Goal: Transaction & Acquisition: Purchase product/service

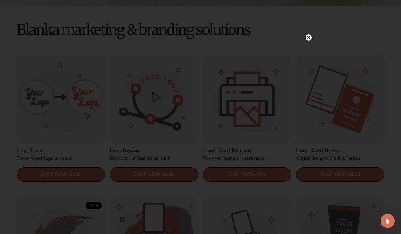
scroll to position [151, 0]
click at [309, 47] on circle at bounding box center [308, 50] width 6 height 6
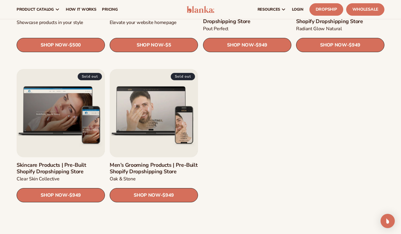
scroll to position [716, 0]
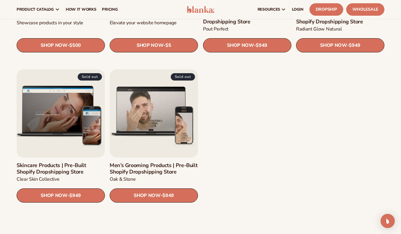
click at [33, 162] on link "Skincare Products | Pre-Built Shopify Dropshipping Store" at bounding box center [61, 168] width 88 height 13
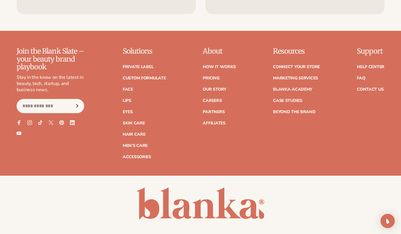
scroll to position [983, 0]
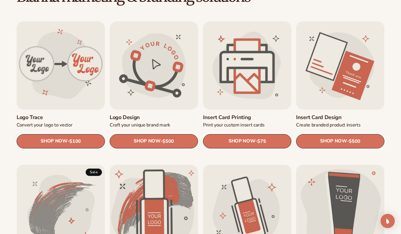
scroll to position [184, 0]
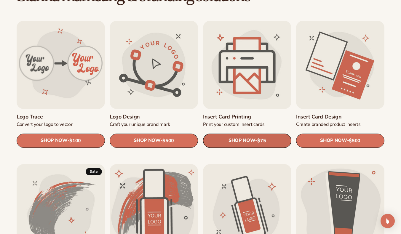
click at [271, 138] on link "SHOP NOW - Regular price $75 Sale price $75 Regular price Unit price / per" at bounding box center [247, 140] width 88 height 14
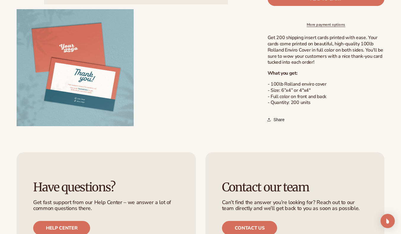
scroll to position [225, 0]
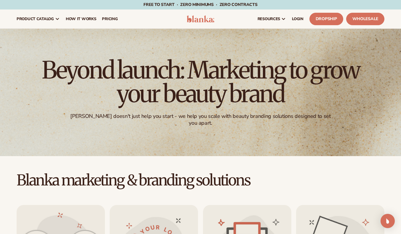
scroll to position [0, 0]
click at [295, 15] on link "LOGIN" at bounding box center [297, 18] width 17 height 19
